Goal: Task Accomplishment & Management: Manage account settings

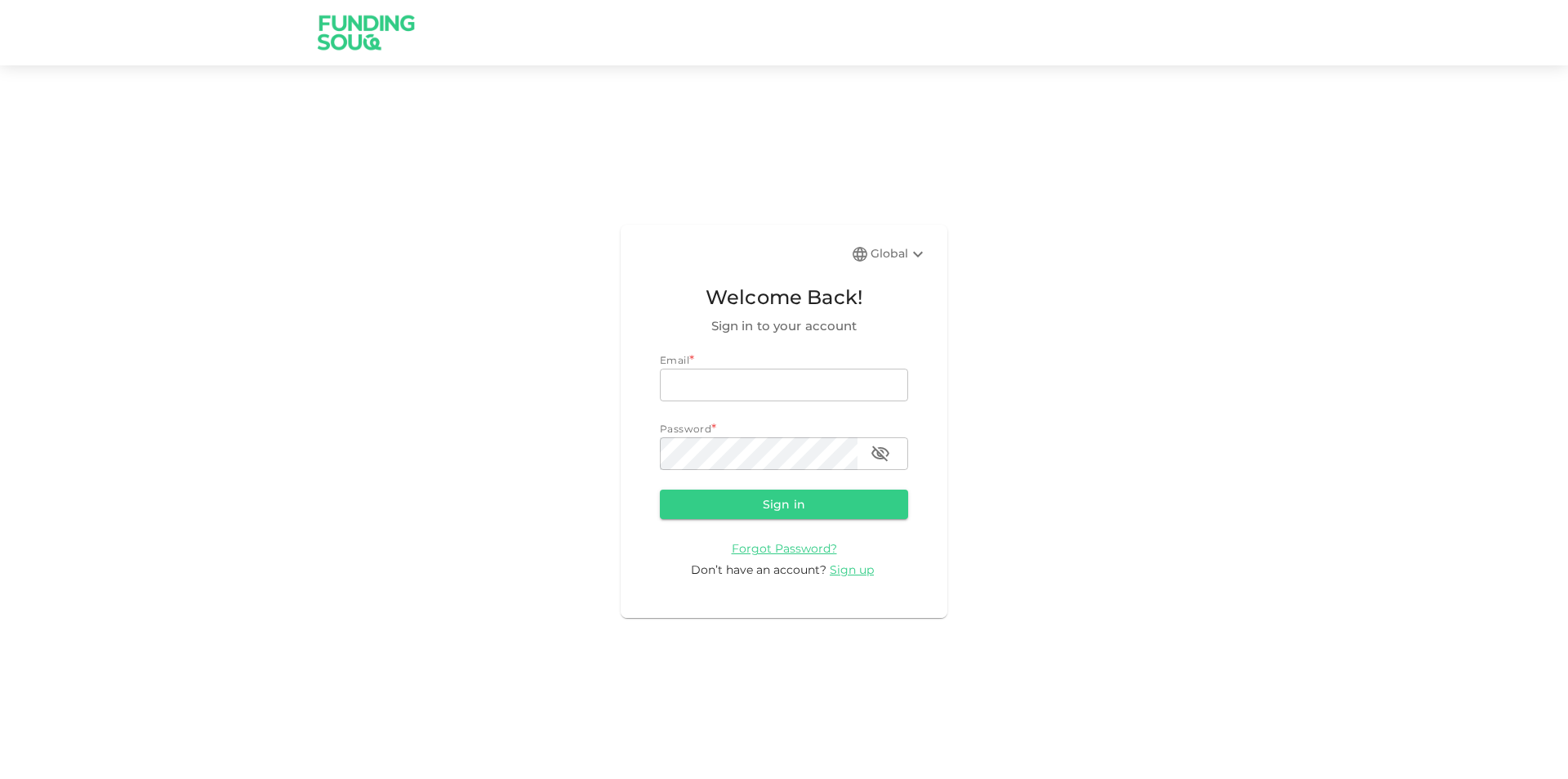
click at [753, 357] on div "Email *" at bounding box center [784, 360] width 248 height 16
click at [748, 368] on input "email" at bounding box center [784, 384] width 248 height 33
type input "m"
type input "[EMAIL_ADDRESS][DOMAIN_NAME]"
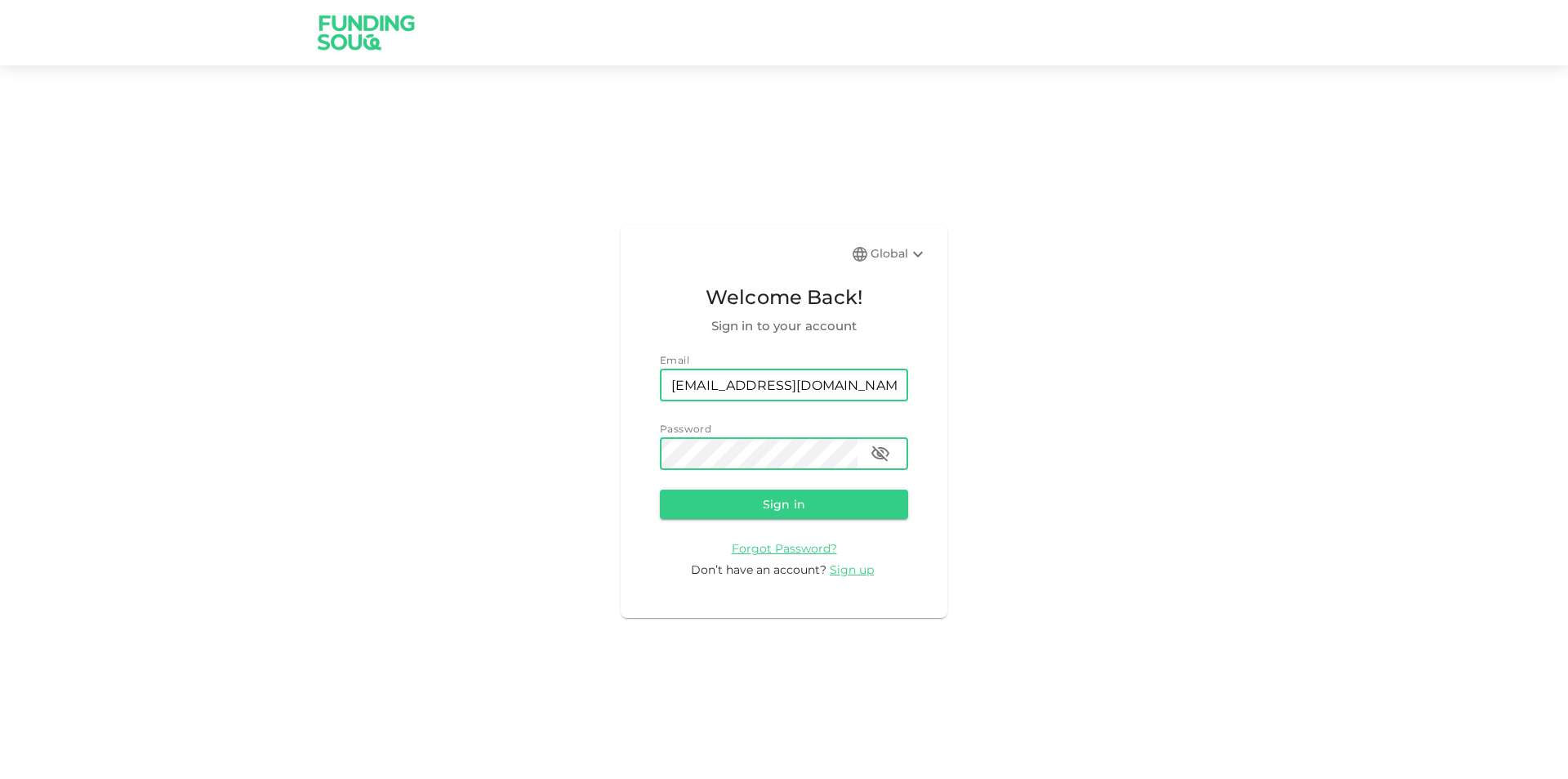
click at [660, 490] on button "Sign in" at bounding box center [784, 504] width 248 height 29
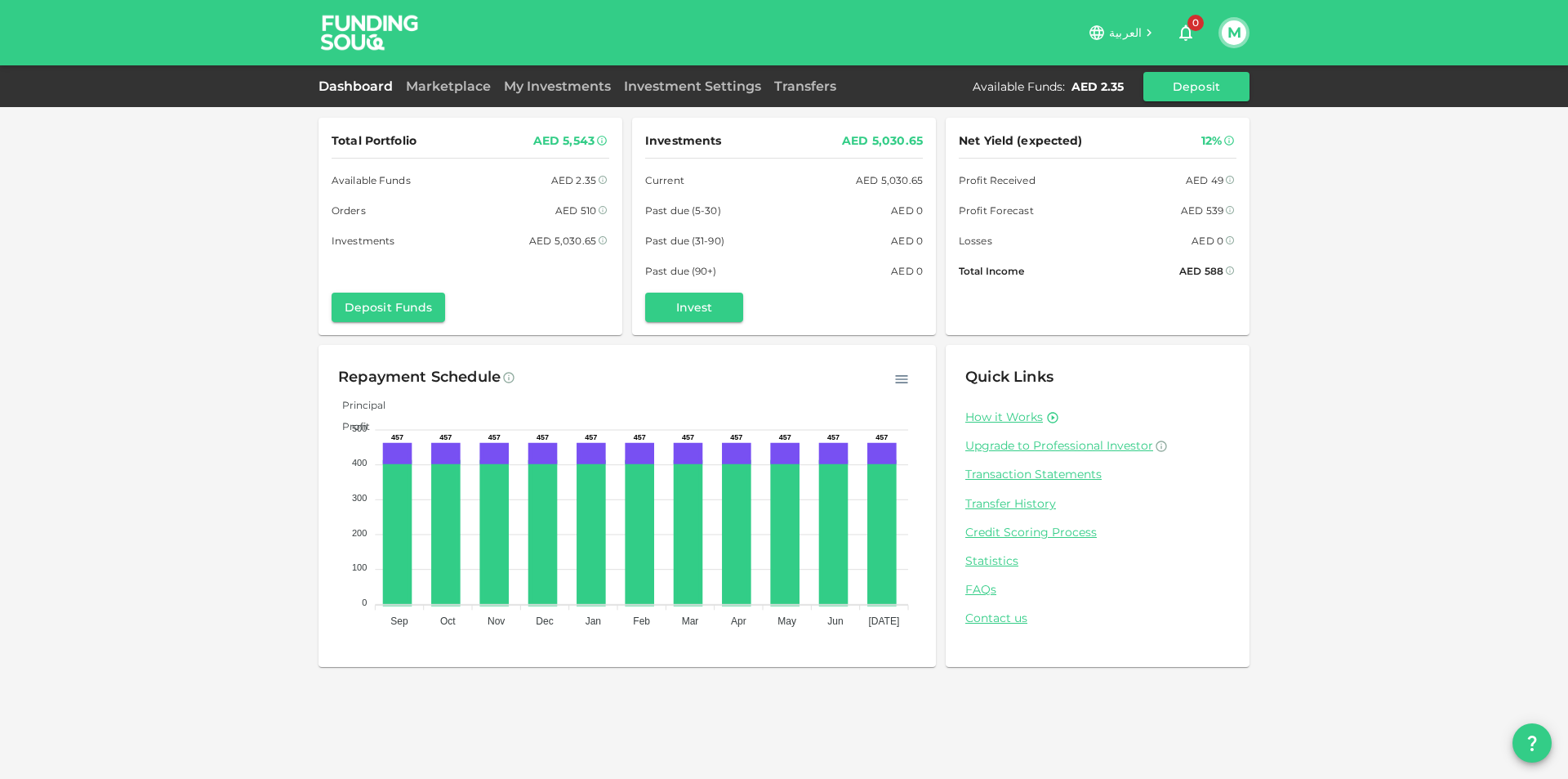
click at [596, 93] on link "My Investments" at bounding box center [557, 87] width 120 height 16
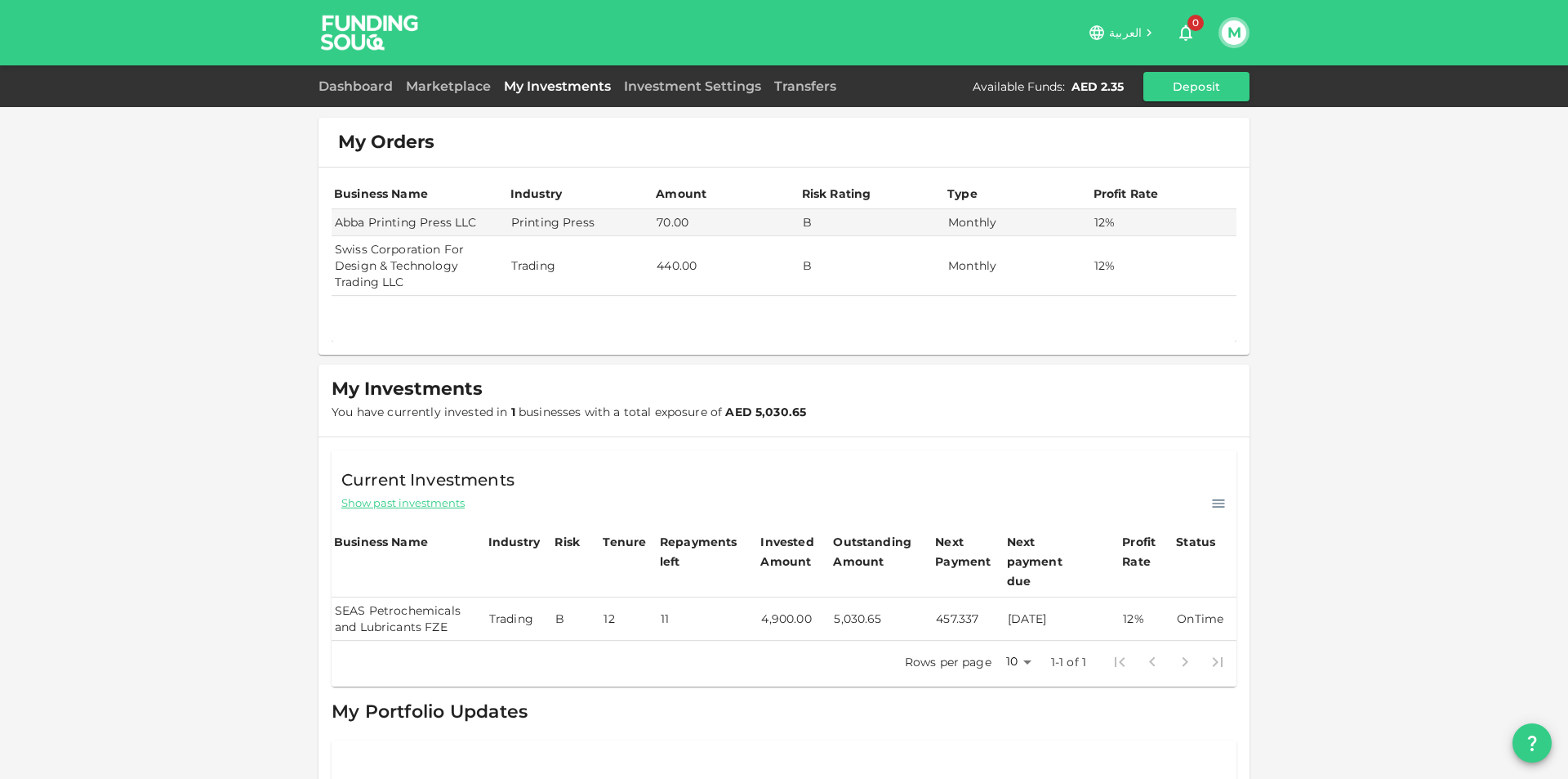
click at [1100, 605] on td "[DATE]" at bounding box center [1063, 618] width 116 height 43
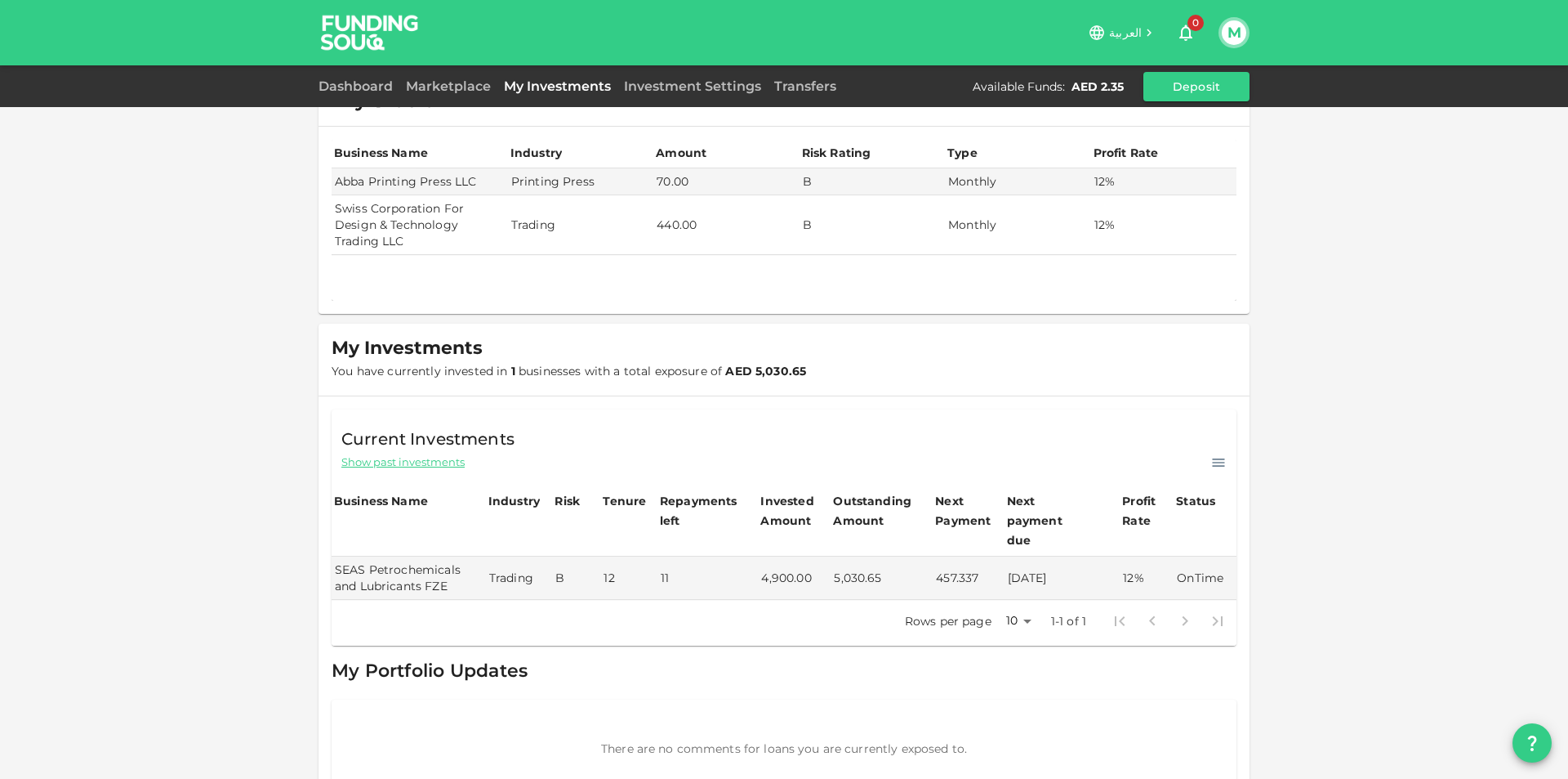
scroll to position [63, 0]
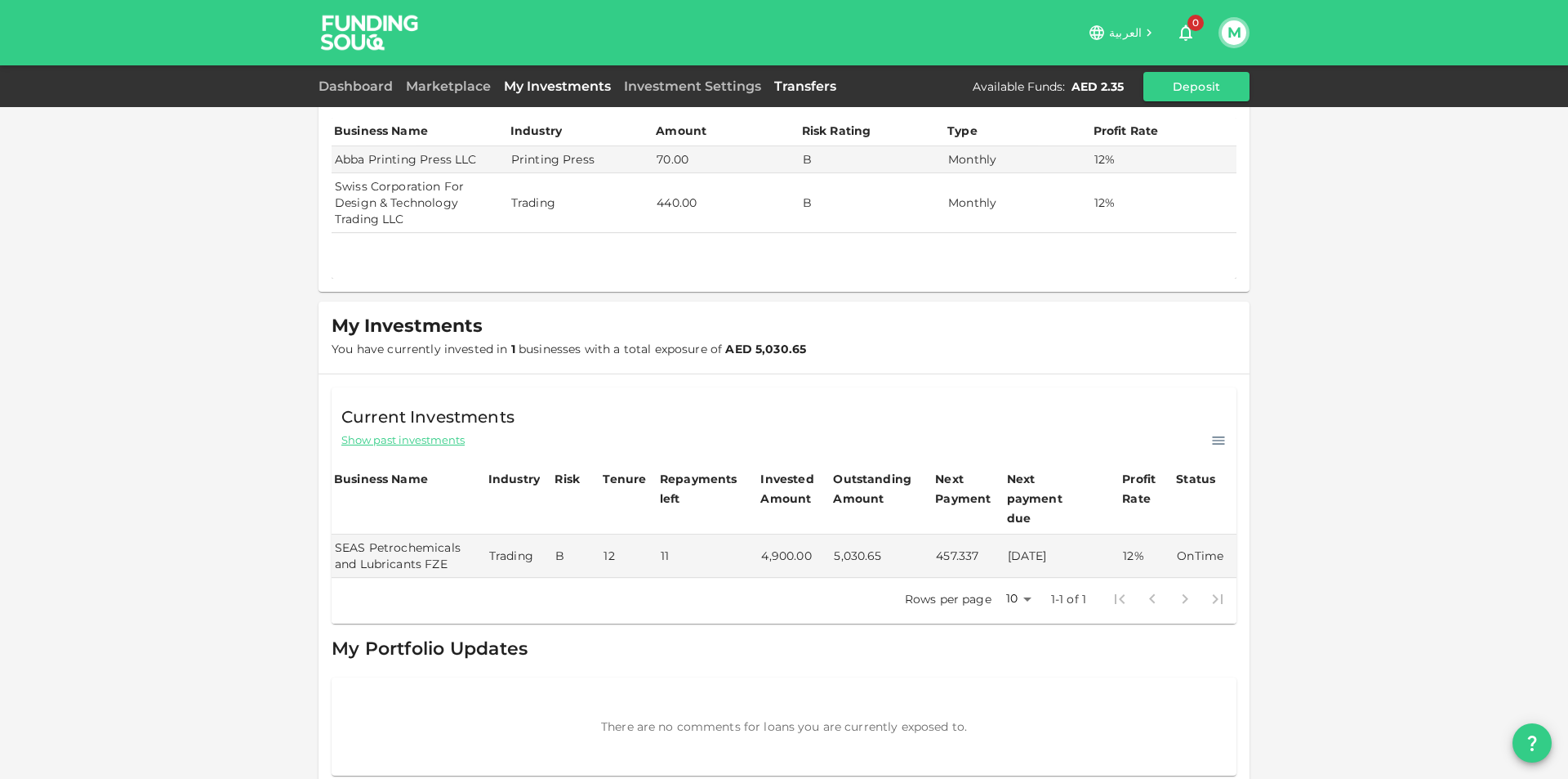
click at [828, 81] on link "Transfers" at bounding box center [804, 87] width 75 height 16
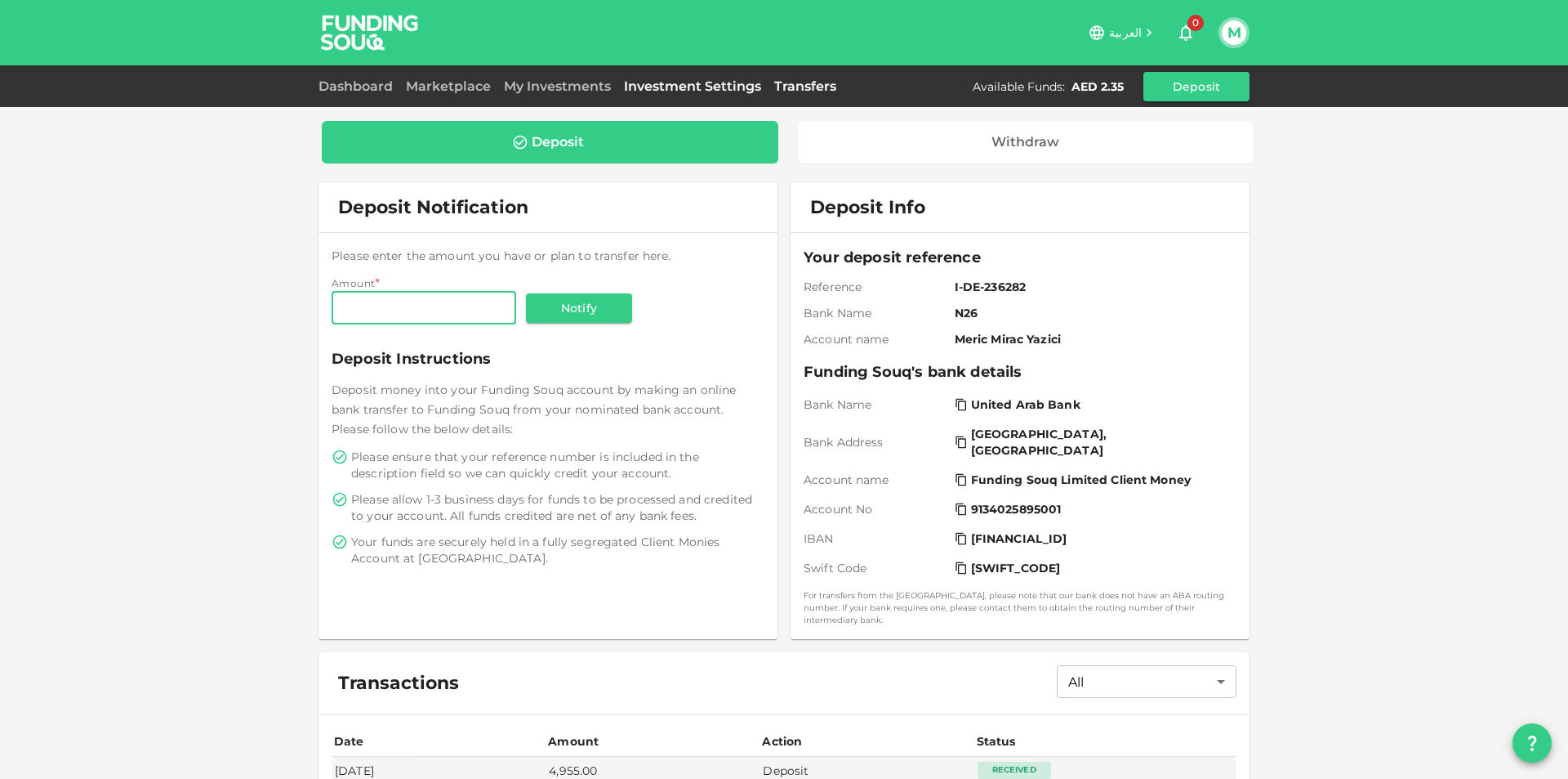
click at [633, 93] on link "Investment Settings" at bounding box center [692, 87] width 151 height 16
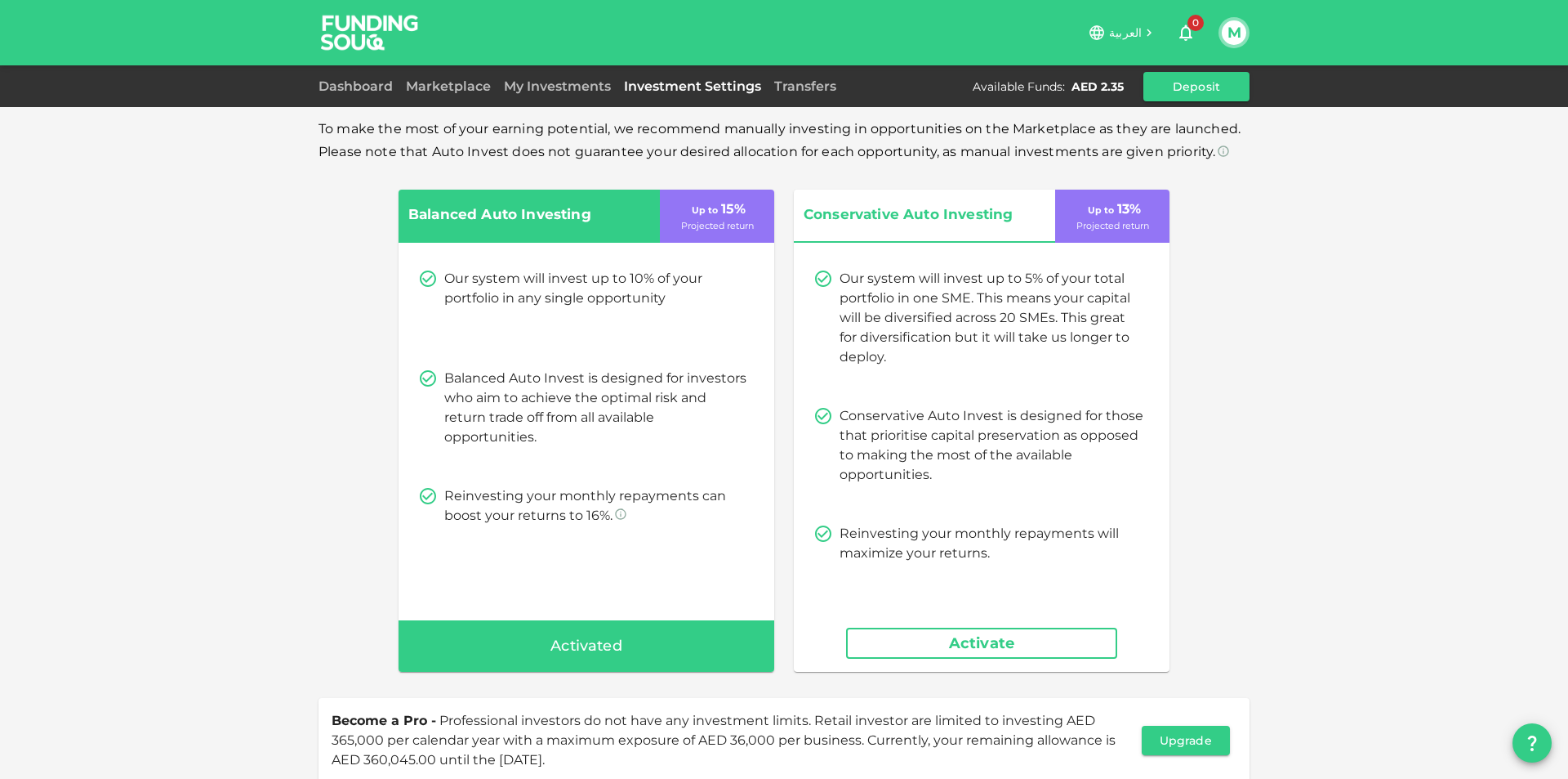
click at [584, 102] on div "Dashboard Marketplace My Investments Investment Settings Transfers Available Fu…" at bounding box center [784, 87] width 1568 height 42
click at [674, 645] on div "Activated" at bounding box center [586, 646] width 376 height 52
click at [729, 211] on p "Up to 15 %" at bounding box center [717, 209] width 57 height 20
click at [684, 639] on div "Activated" at bounding box center [586, 646] width 376 height 52
drag, startPoint x: 684, startPoint y: 639, endPoint x: 720, endPoint y: 643, distance: 36.2
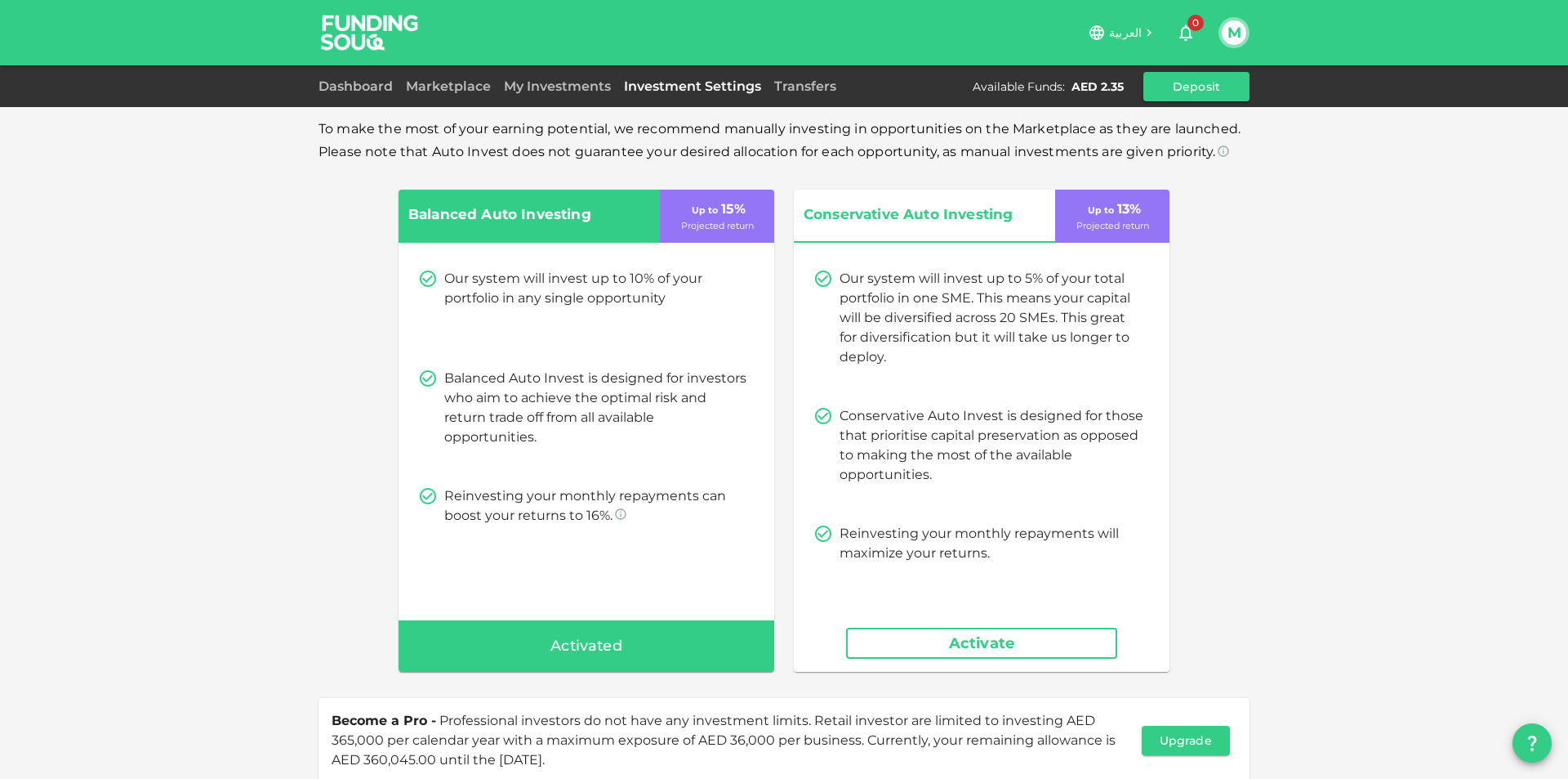
click at [684, 639] on div "Activated" at bounding box center [586, 646] width 376 height 52
click at [898, 642] on button "Activate" at bounding box center [982, 642] width 271 height 31
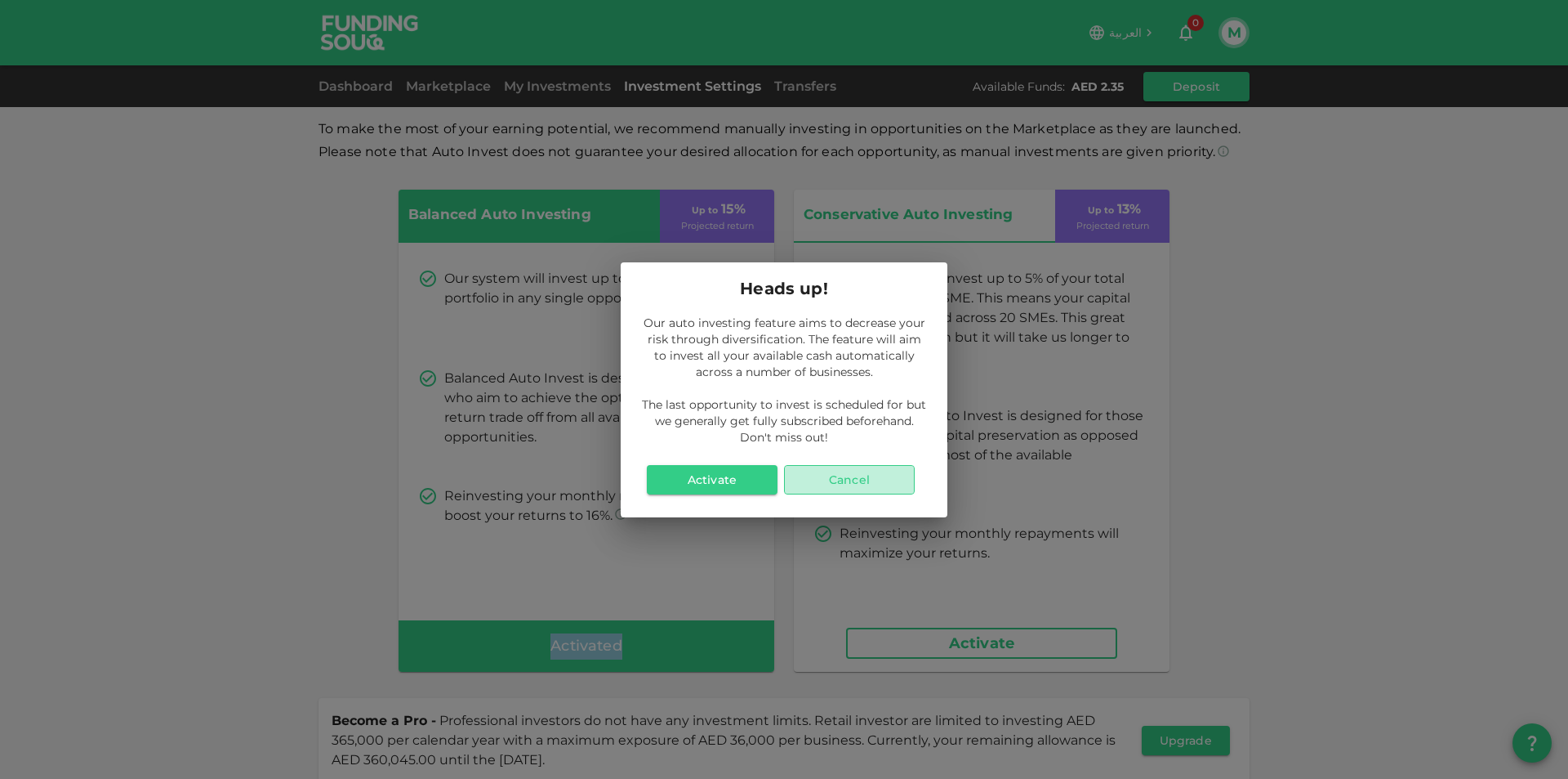
click at [806, 486] on button "Cancel" at bounding box center [848, 479] width 131 height 29
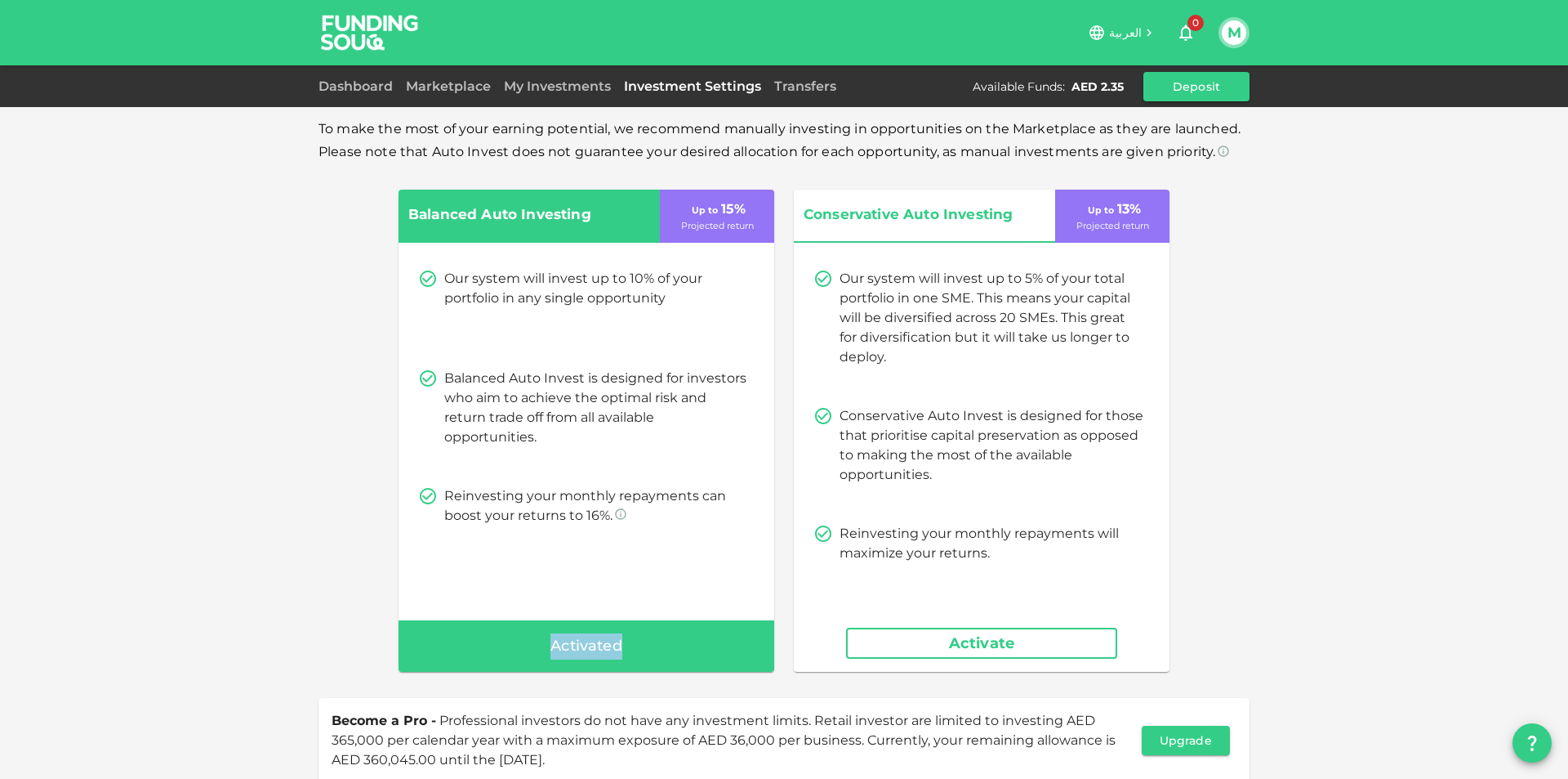
click at [652, 634] on div "Activated" at bounding box center [586, 646] width 376 height 52
click at [600, 643] on span "Activated" at bounding box center [586, 646] width 72 height 26
click at [600, 645] on span "Activated" at bounding box center [586, 646] width 72 height 26
click at [391, 80] on link "Dashboard" at bounding box center [358, 87] width 81 height 16
